Goal: Information Seeking & Learning: Learn about a topic

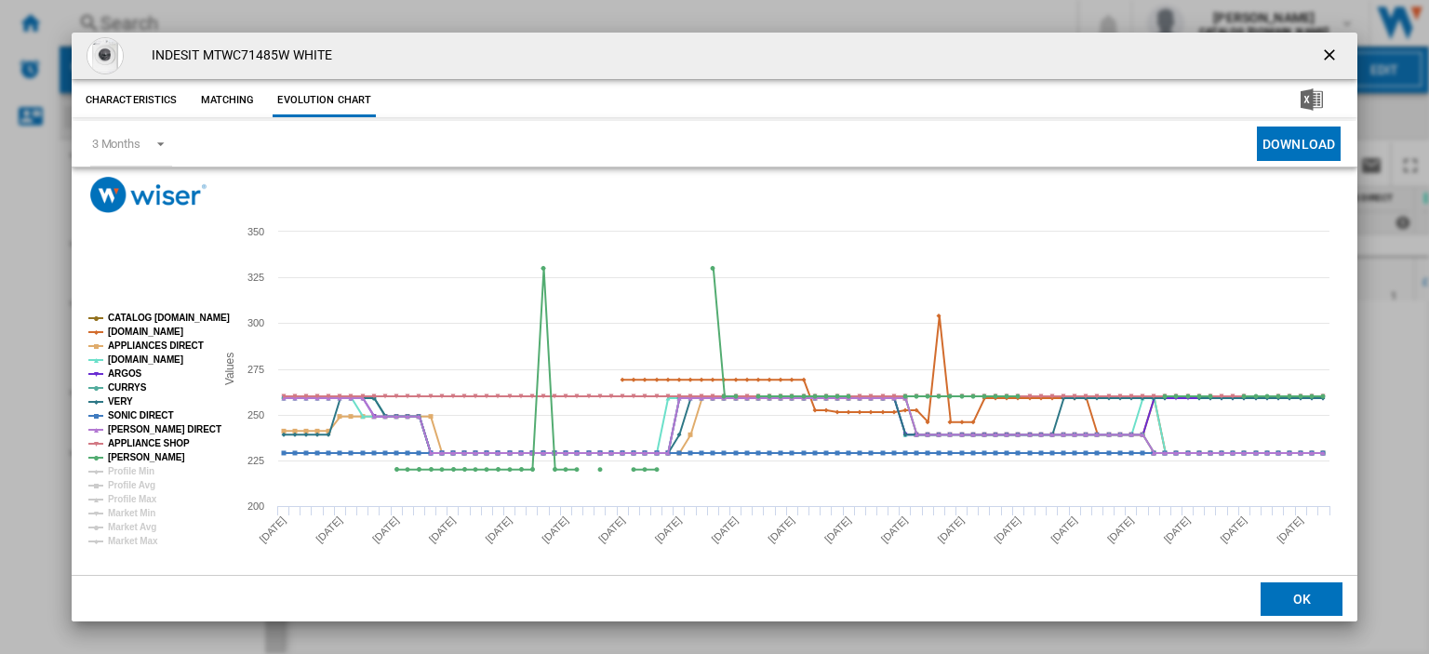
click at [1320, 56] on ng-md-icon "getI18NText('BUTTONS.CLOSE_DIALOG')" at bounding box center [1331, 57] width 22 height 22
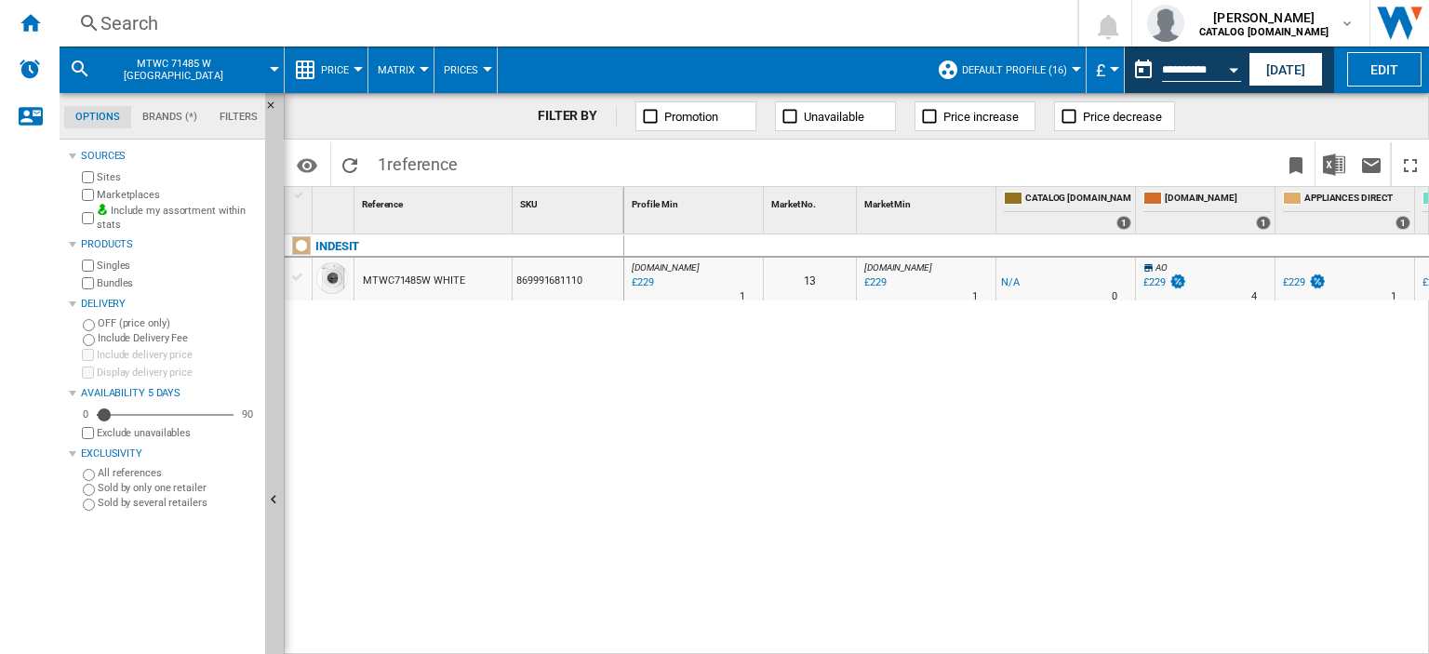
click at [121, 20] on div "Search" at bounding box center [564, 23] width 928 height 26
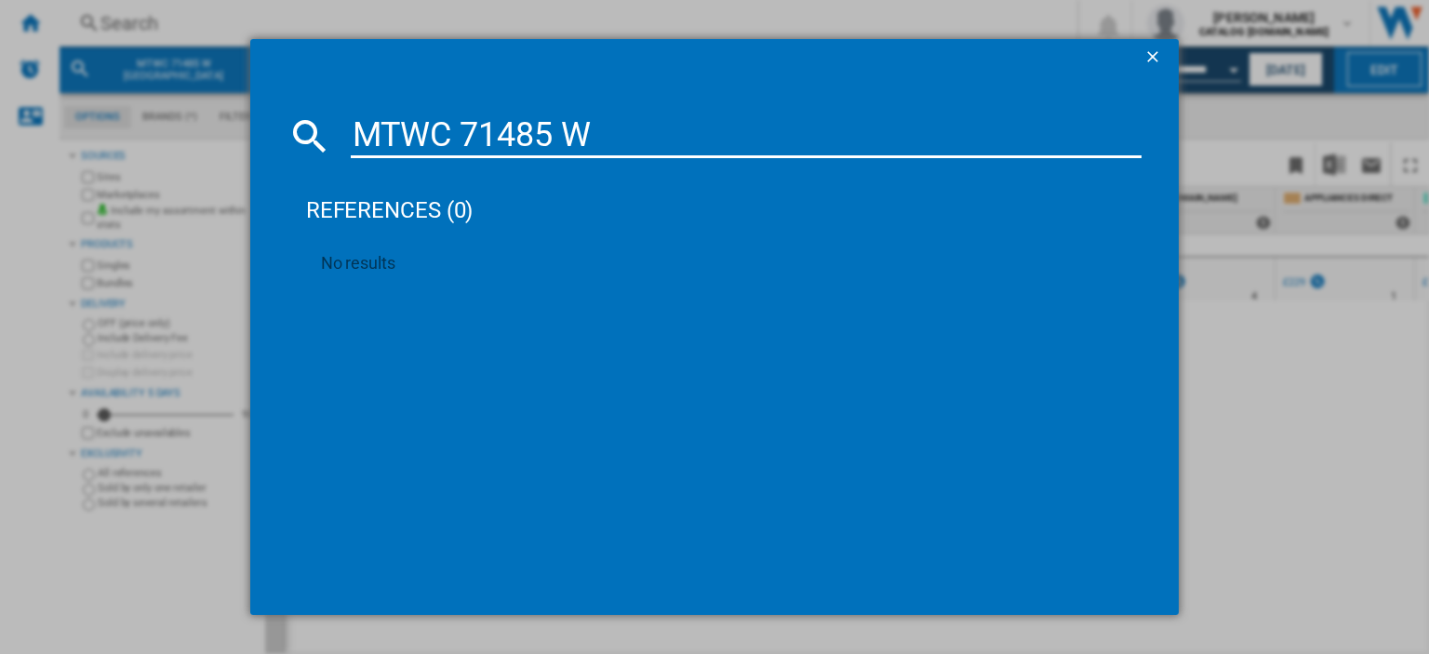
type input "MTWC 71485 W"
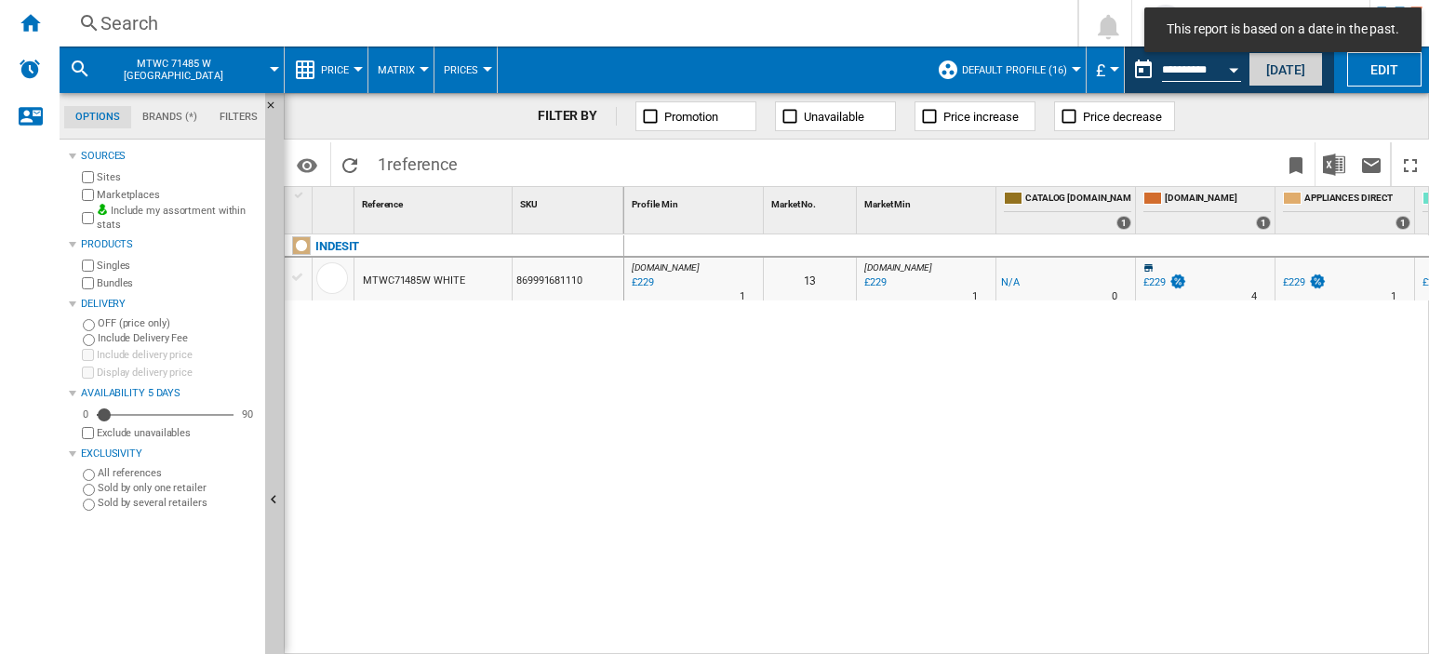
click at [1273, 73] on button "[DATE]" at bounding box center [1285, 69] width 74 height 34
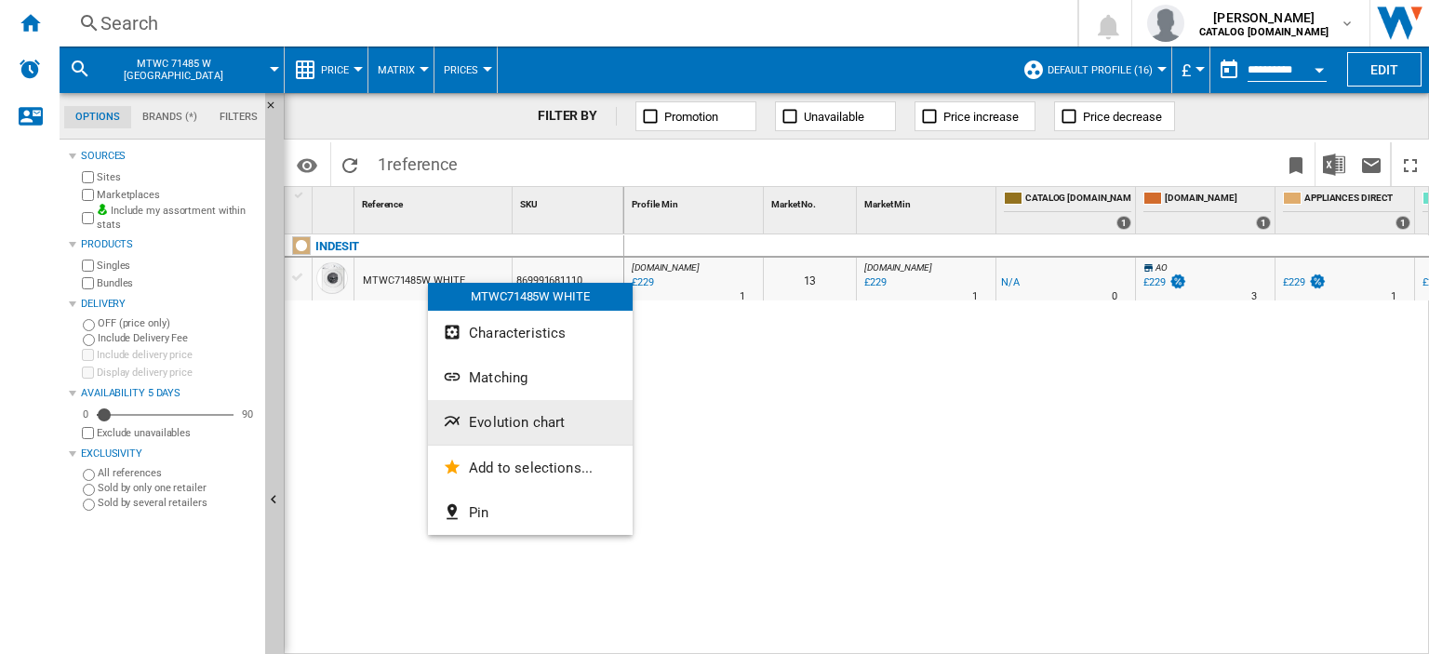
click at [521, 423] on span "Evolution chart" at bounding box center [517, 422] width 96 height 17
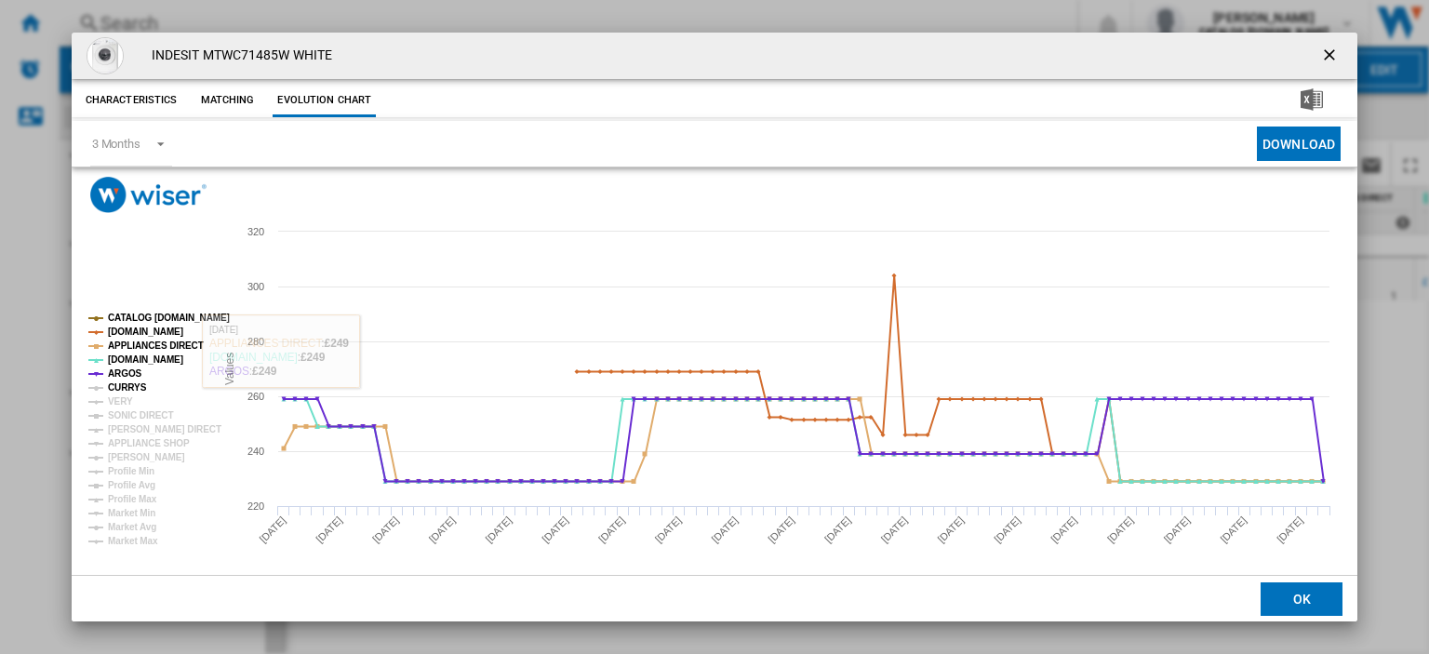
click at [131, 386] on tspan "CURRYS" at bounding box center [127, 387] width 39 height 10
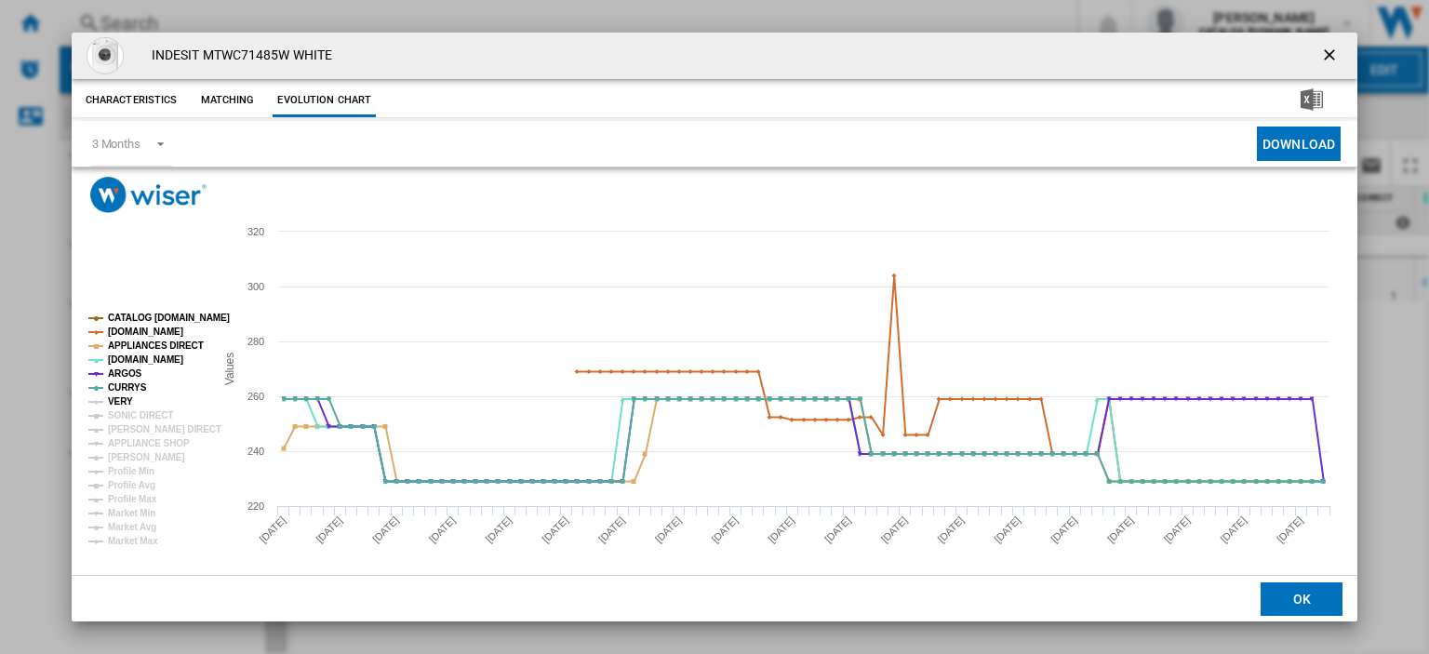
click at [122, 401] on tspan "VERY" at bounding box center [120, 401] width 25 height 10
click at [127, 411] on tspan "SONIC DIRECT" at bounding box center [140, 415] width 65 height 10
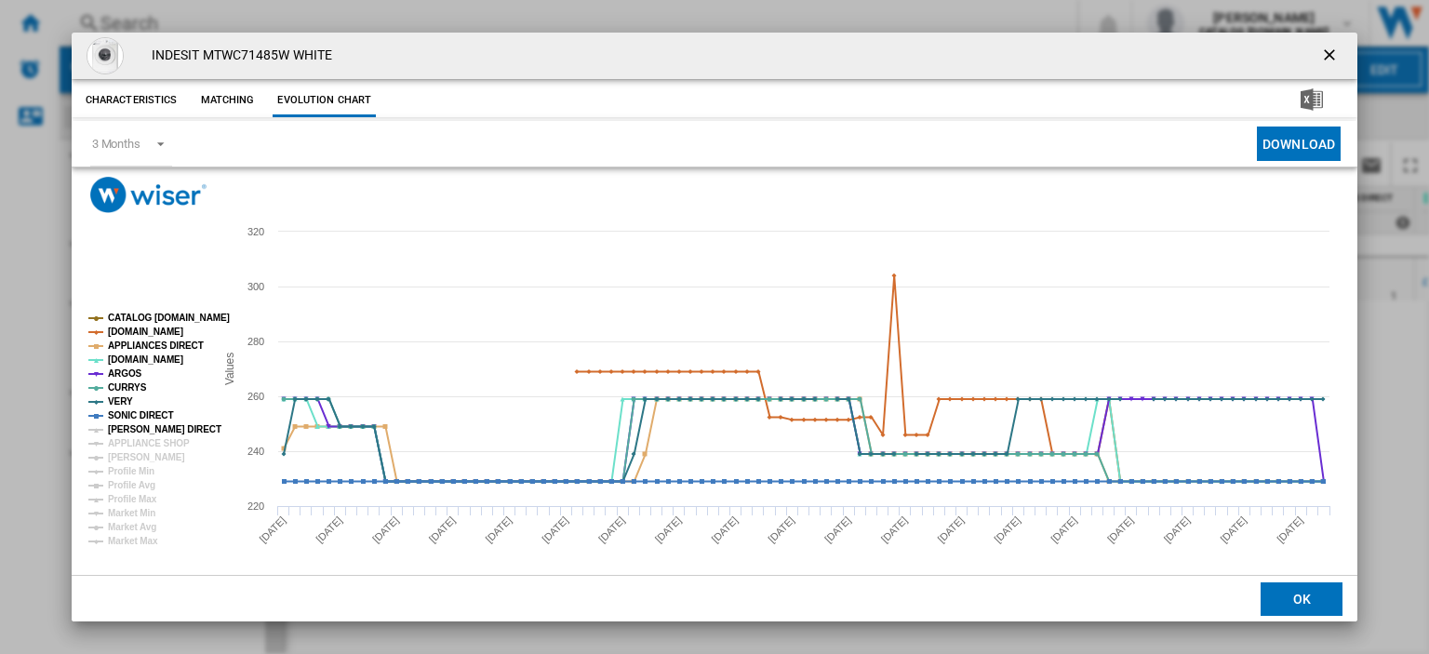
click at [127, 425] on tspan "[PERSON_NAME] DIRECT" at bounding box center [164, 429] width 113 height 10
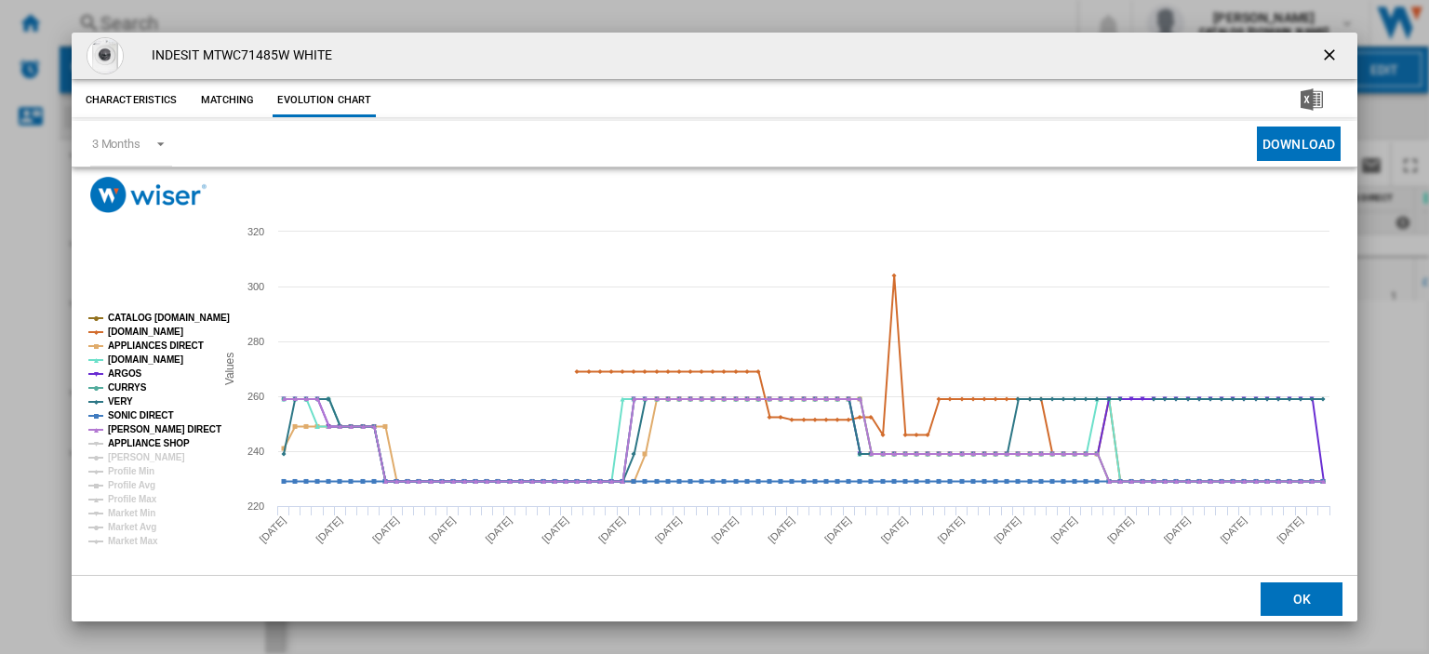
click at [130, 445] on tspan "APPLIANCE SHOP" at bounding box center [149, 443] width 82 height 10
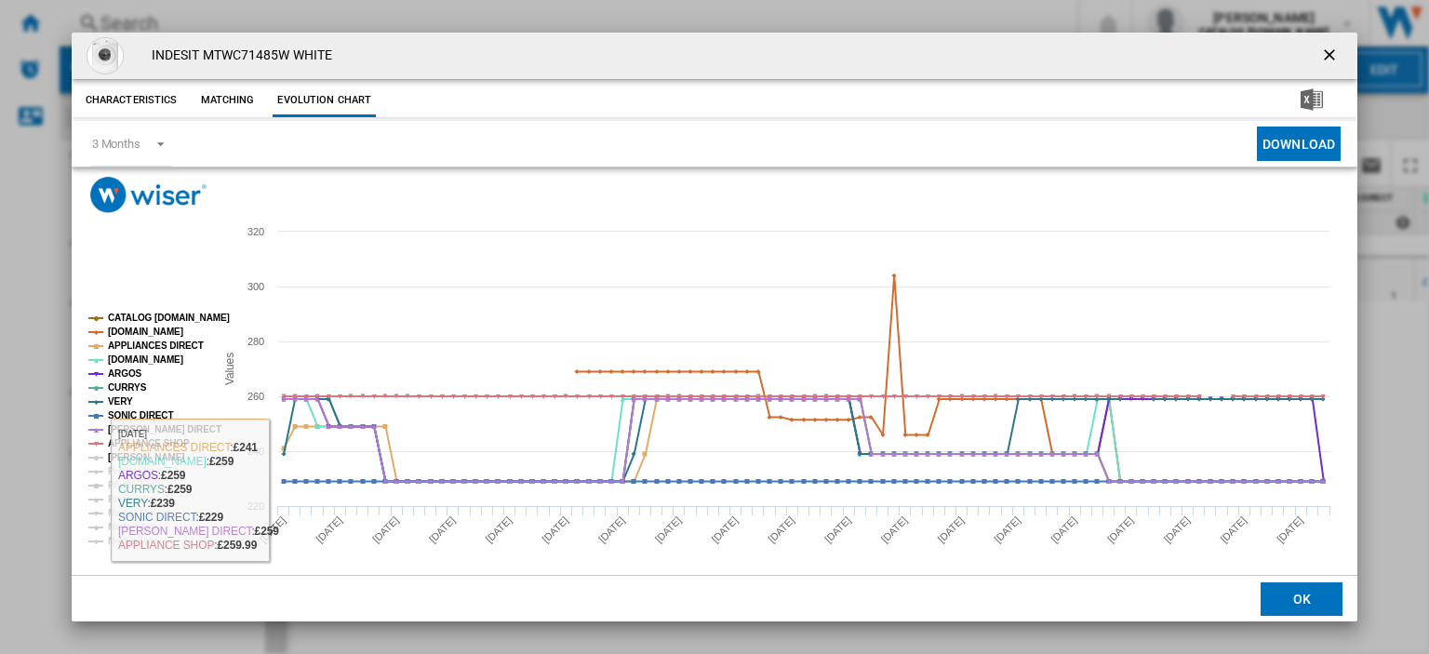
click at [142, 453] on tspan "[PERSON_NAME]" at bounding box center [146, 457] width 77 height 10
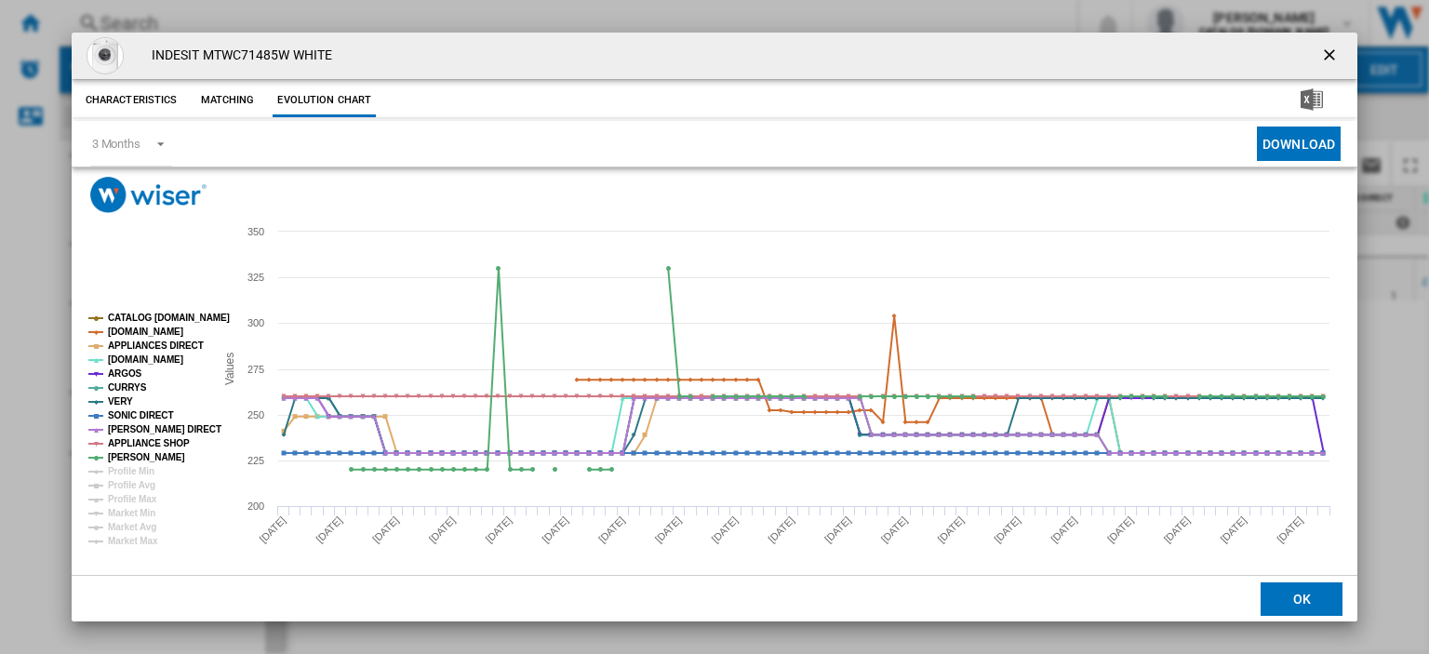
click at [1320, 55] on ng-md-icon "getI18NText('BUTTONS.CLOSE_DIALOG')" at bounding box center [1331, 57] width 22 height 22
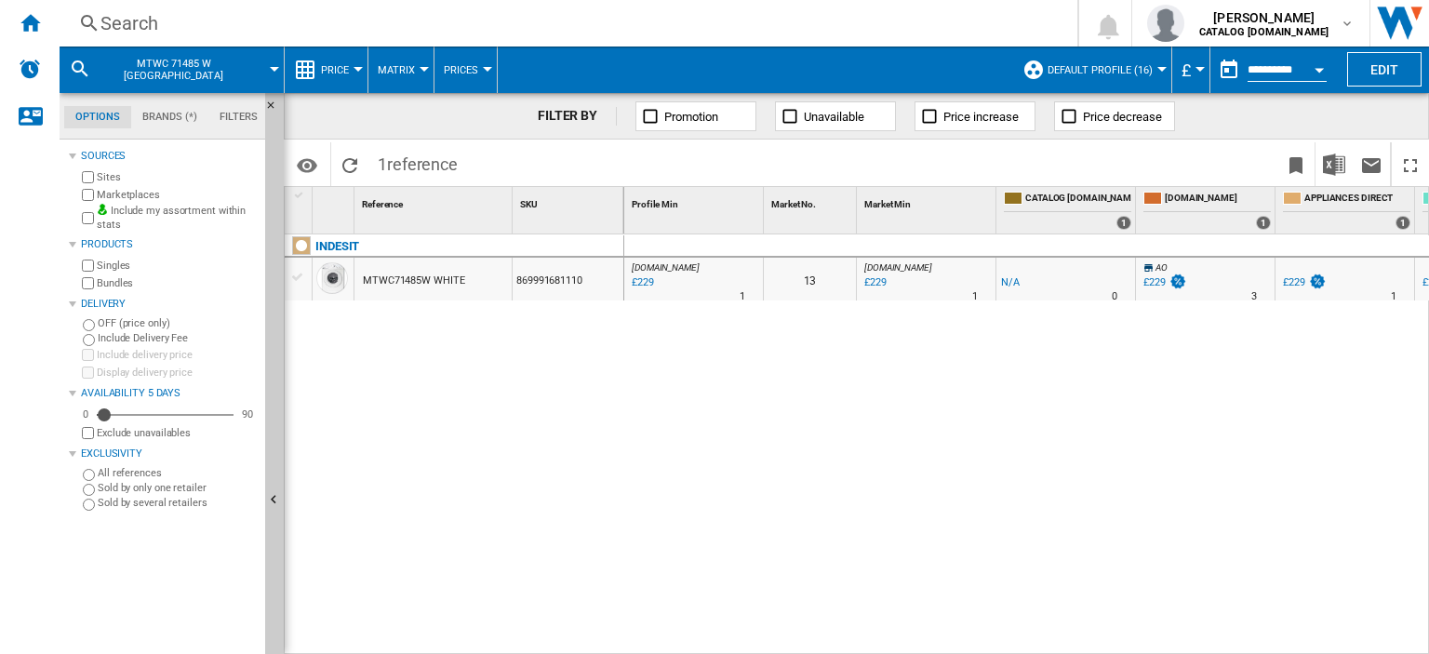
click at [414, 281] on div "MTWC71485W WHITE" at bounding box center [413, 281] width 101 height 43
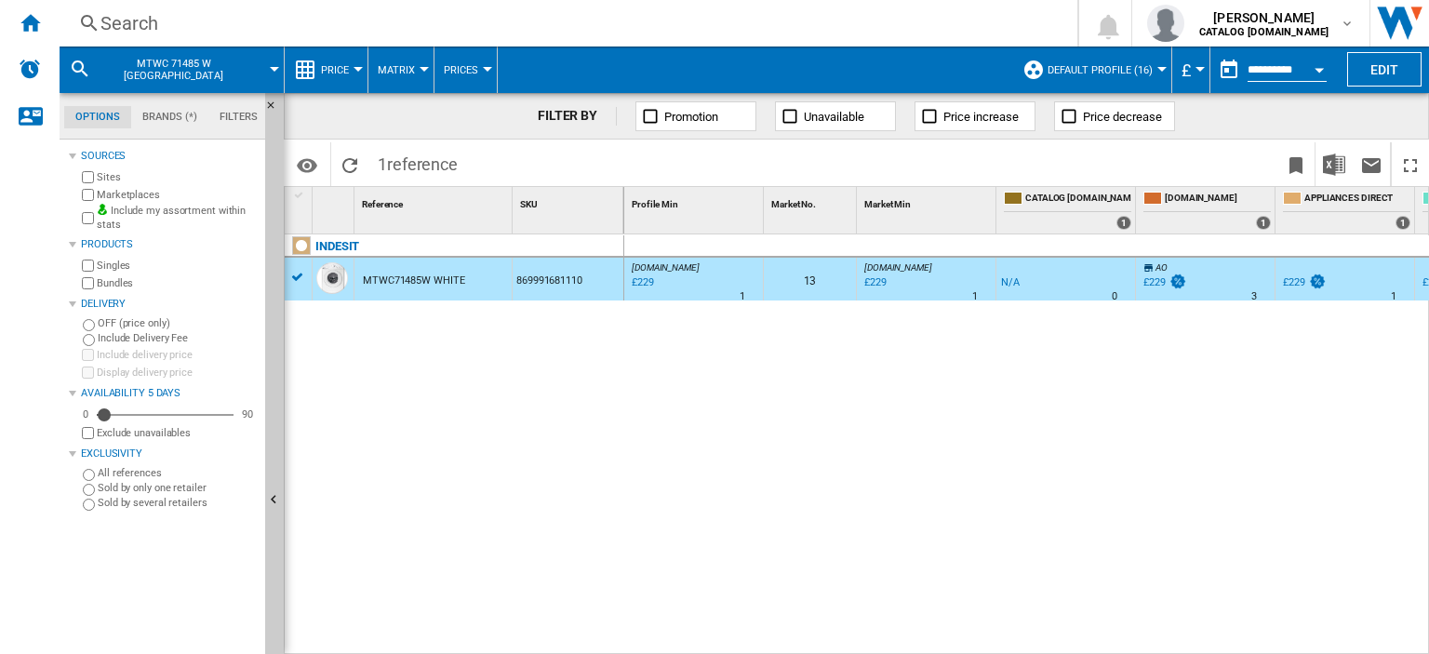
click at [647, 282] on div "£229" at bounding box center [641, 282] width 25 height 19
